Goal: Information Seeking & Learning: Learn about a topic

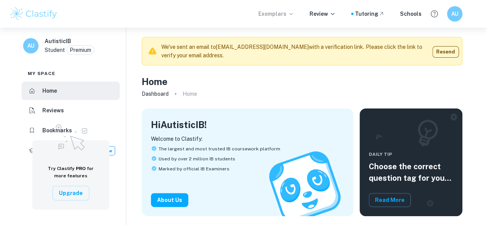
click at [290, 16] on p "Exemplars" at bounding box center [276, 14] width 36 height 8
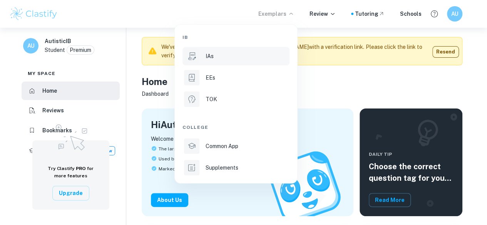
click at [234, 63] on li "IAs" at bounding box center [235, 56] width 107 height 18
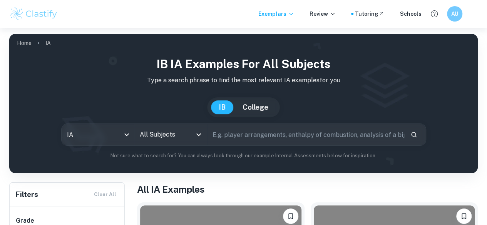
click at [170, 147] on div "IB IA examples for all subjects Type a search phrase to find the most relevant …" at bounding box center [243, 107] width 456 height 104
click at [169, 140] on input "All Subjects" at bounding box center [165, 134] width 54 height 15
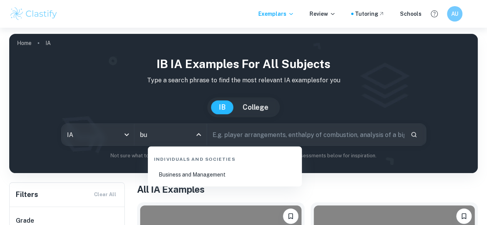
click at [219, 176] on li "Business and Management" at bounding box center [225, 175] width 148 height 18
type input "Business and Management"
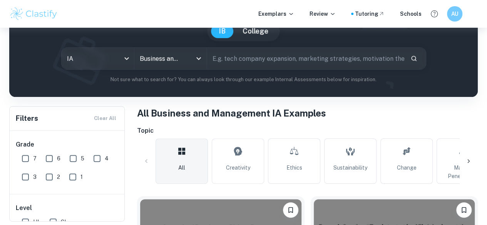
scroll to position [92, 0]
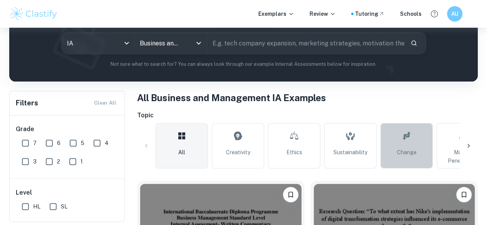
click at [387, 142] on link "Change" at bounding box center [406, 145] width 52 height 45
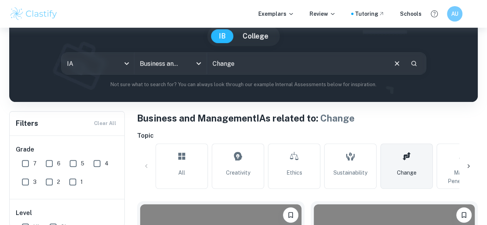
scroll to position [23, 0]
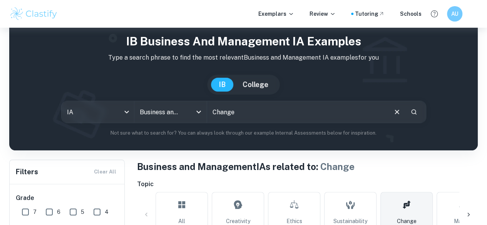
click at [252, 113] on input "Change" at bounding box center [296, 112] width 179 height 22
type input "nividia"
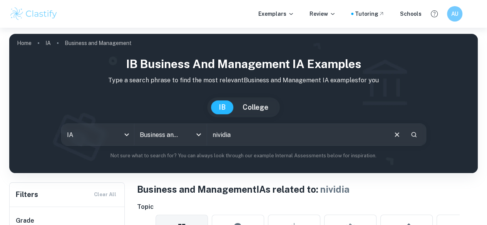
scroll to position [46, 0]
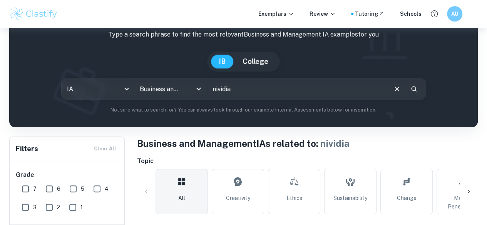
click at [267, 60] on button "College" at bounding box center [255, 62] width 41 height 14
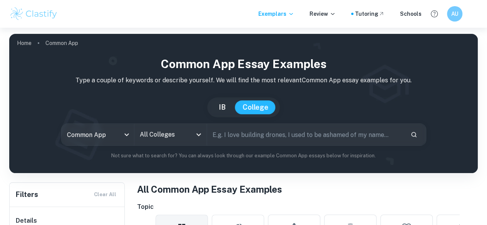
click at [267, 60] on h1 "Common App Essay Examples" at bounding box center [243, 63] width 456 height 17
click at [226, 112] on button "IB" at bounding box center [222, 107] width 22 height 14
type input "ia"
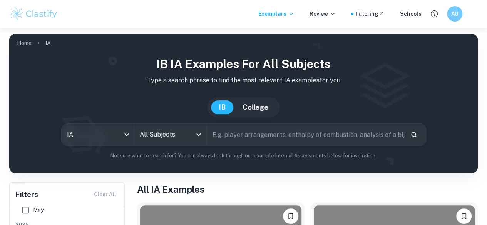
click at [207, 135] on div "All Subjects" at bounding box center [170, 135] width 72 height 22
click at [191, 135] on input "All Subjects" at bounding box center [165, 134] width 54 height 15
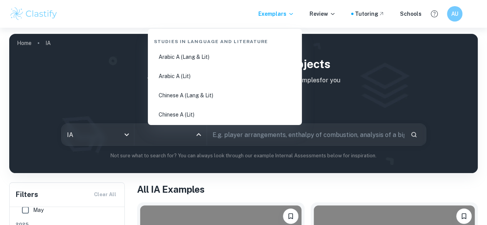
click at [191, 135] on input "All Subjects" at bounding box center [165, 134] width 54 height 15
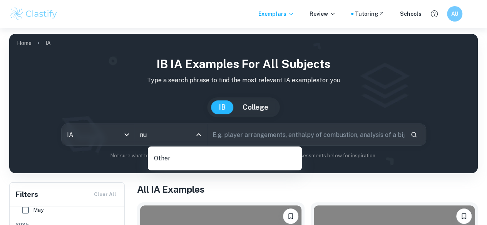
type input "n"
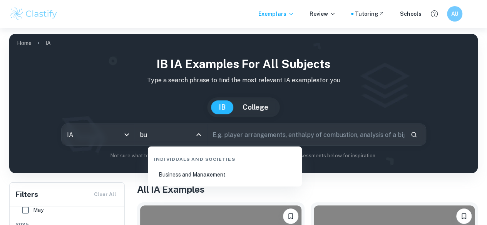
type input "bus"
click at [183, 173] on li "Business and Management" at bounding box center [225, 175] width 148 height 18
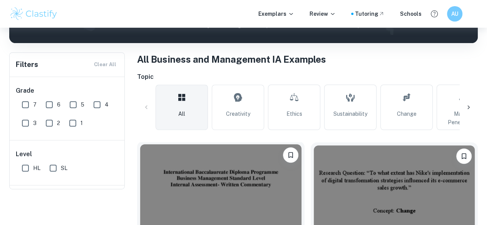
scroll to position [80, 0]
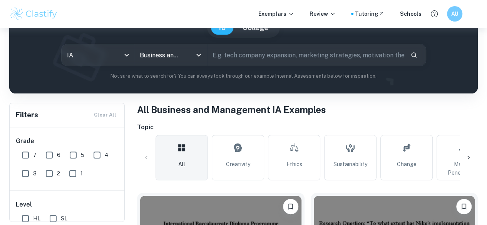
drag, startPoint x: 384, startPoint y: 155, endPoint x: 373, endPoint y: 144, distance: 16.3
click at [384, 155] on link "Change" at bounding box center [406, 157] width 52 height 45
type input "Change"
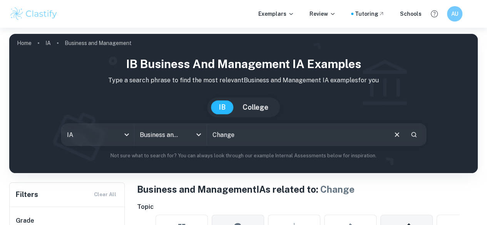
scroll to position [64, 0]
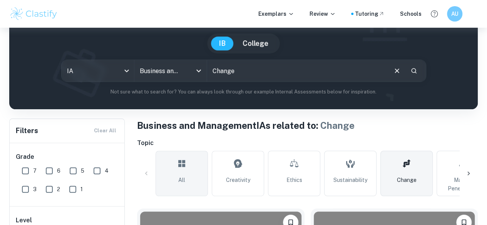
click at [204, 170] on link "All" at bounding box center [181, 173] width 52 height 45
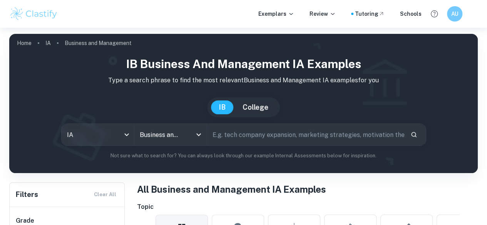
click at [244, 127] on input "text" at bounding box center [305, 135] width 197 height 22
type input "nvidia"
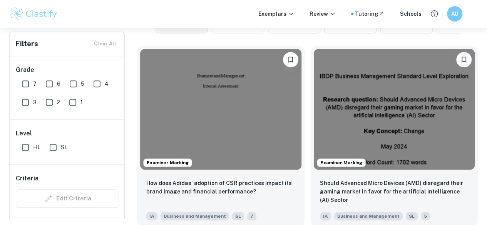
scroll to position [225, 0]
